Goal: Information Seeking & Learning: Learn about a topic

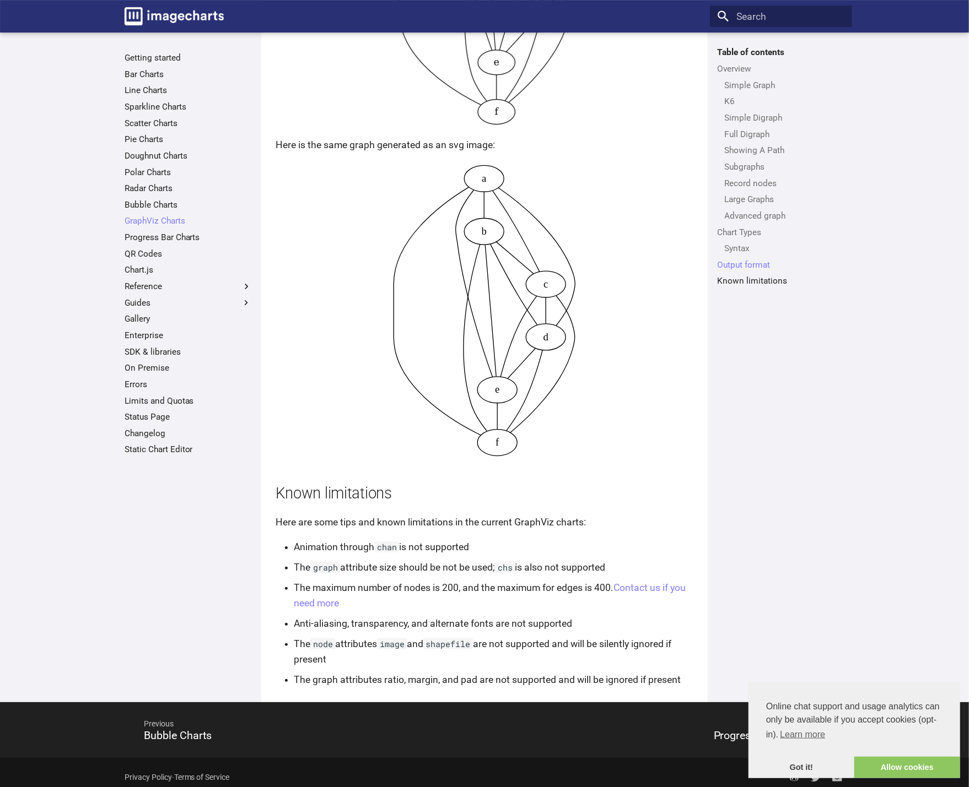
scroll to position [4611, 0]
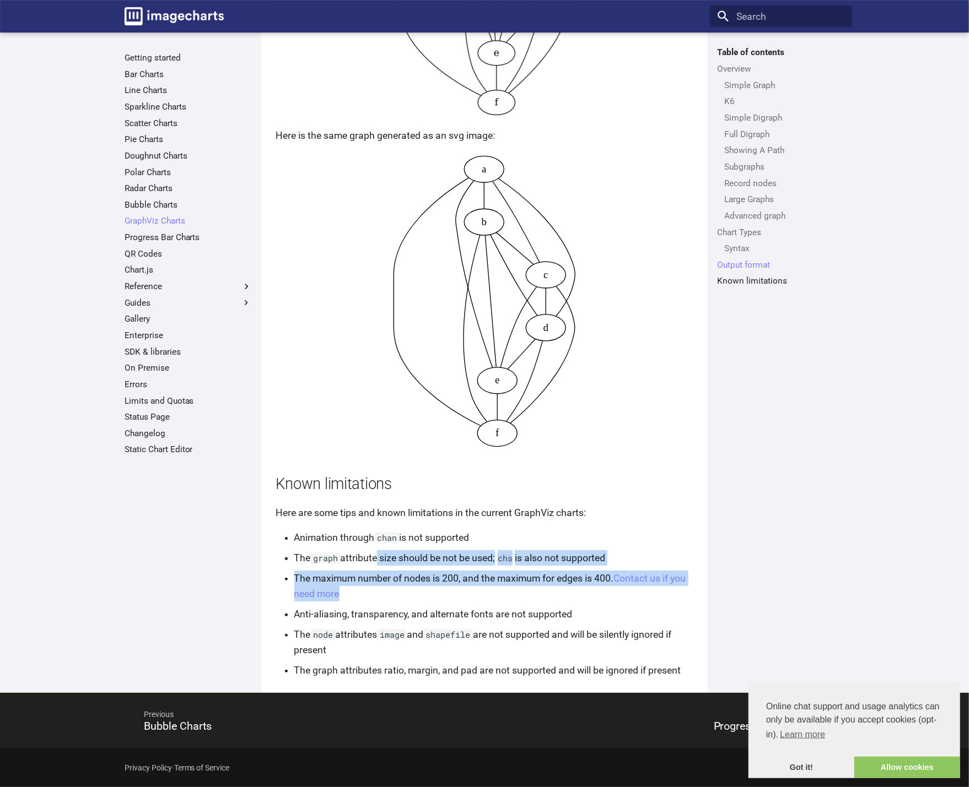
drag, startPoint x: 378, startPoint y: 553, endPoint x: 404, endPoint y: 588, distance: 44.5
click at [404, 588] on ul "Animation through chan is not supported The graph attribute size should be not …" at bounding box center [487, 604] width 411 height 148
click at [404, 588] on li "The maximum number of nodes is 200, and the maximum for edges is 400. Contact u…" at bounding box center [493, 586] width 399 height 31
drag, startPoint x: 476, startPoint y: 594, endPoint x: 469, endPoint y: 549, distance: 45.0
click at [469, 549] on ul "Animation through chan is not supported The graph attribute size should be not …" at bounding box center [487, 604] width 411 height 148
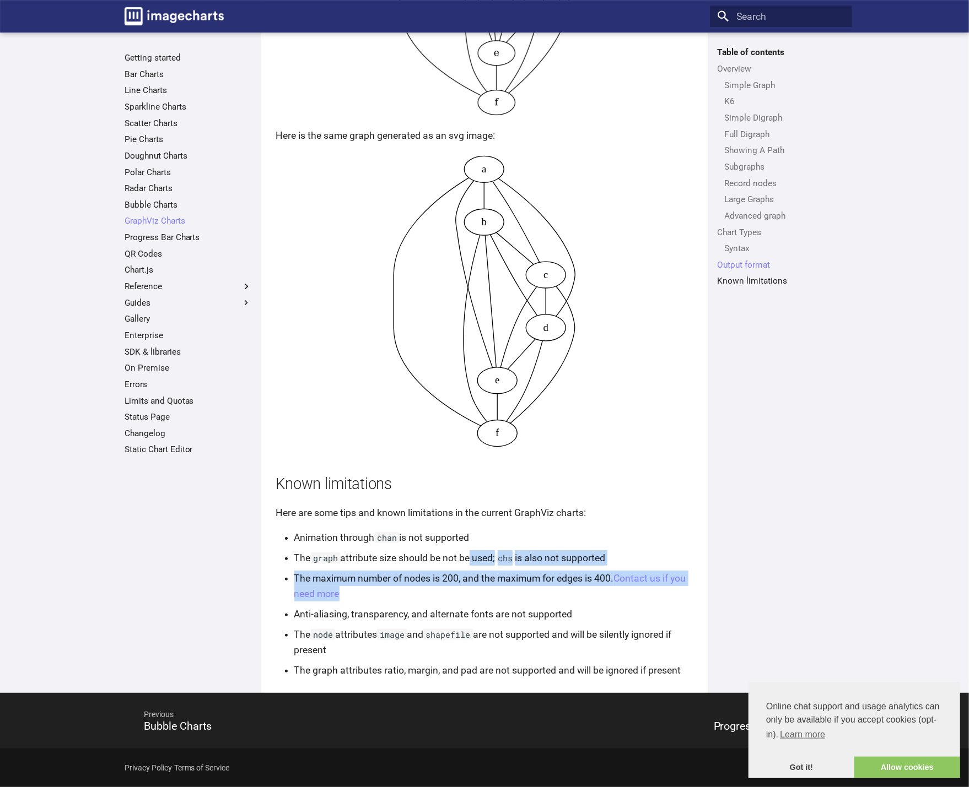
drag, startPoint x: 515, startPoint y: 539, endPoint x: 514, endPoint y: 595, distance: 55.1
click at [514, 595] on ul "Animation through chan is not supported The graph attribute size should be not …" at bounding box center [487, 604] width 411 height 148
click at [512, 595] on li "The maximum number of nodes is 200, and the maximum for edges is 400. Contact u…" at bounding box center [493, 586] width 399 height 31
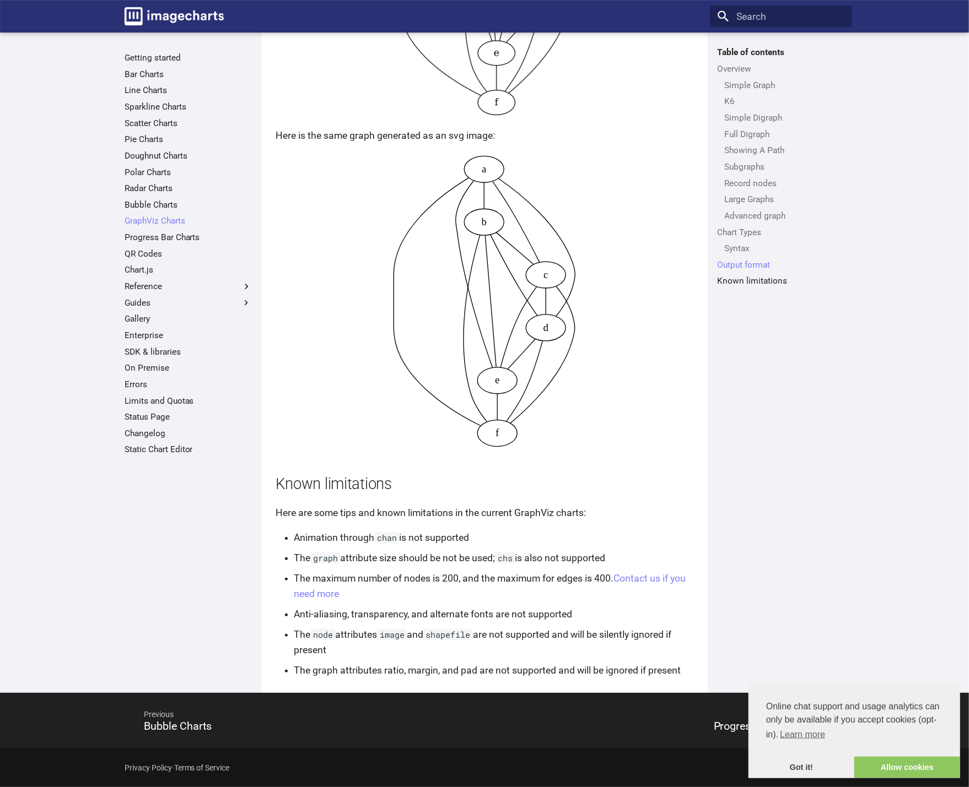
drag, startPoint x: 512, startPoint y: 594, endPoint x: 197, endPoint y: 510, distance: 326.1
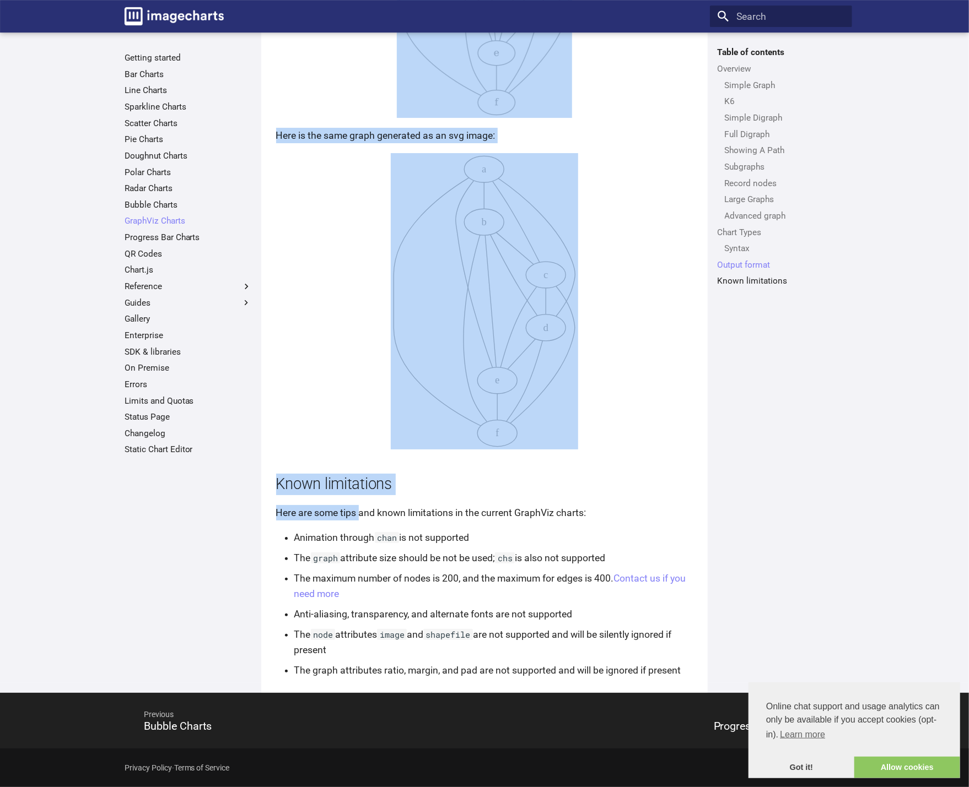
drag, startPoint x: 217, startPoint y: 510, endPoint x: 378, endPoint y: 516, distance: 161.0
click at [258, 516] on div "Getting started Bar Charts Line Charts Sparkline Charts Scatter Charts Pie Char…" at bounding box center [188, 362] width 142 height 631
click at [504, 480] on h2 "Known limitations" at bounding box center [484, 484] width 417 height 21
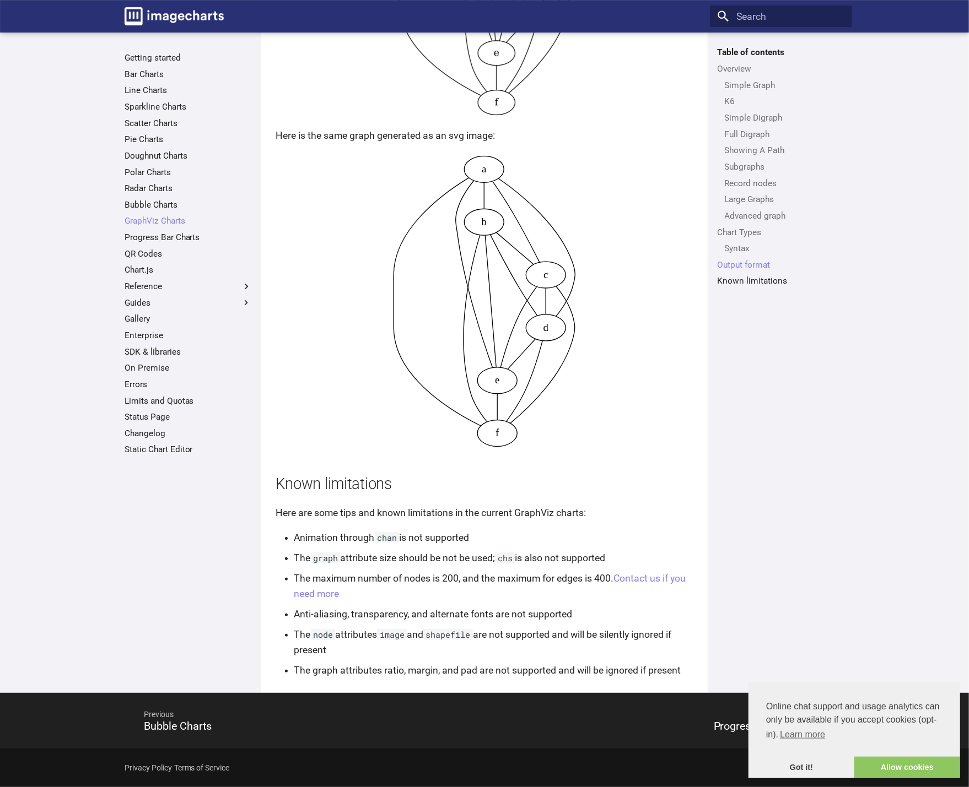
drag, startPoint x: 504, startPoint y: 480, endPoint x: 506, endPoint y: 538, distance: 57.9
click at [506, 537] on li "Animation through [PERSON_NAME] is not supported" at bounding box center [493, 537] width 399 height 15
click at [146, 252] on link "QR Codes" at bounding box center [188, 254] width 127 height 11
